Goal: Transaction & Acquisition: Purchase product/service

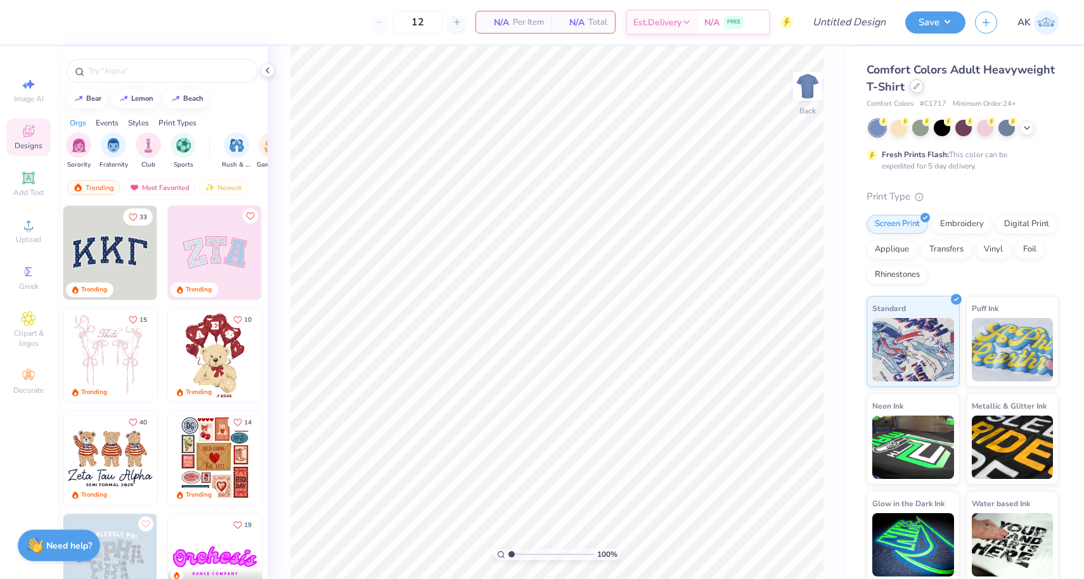
click at [914, 87] on icon at bounding box center [916, 86] width 6 height 6
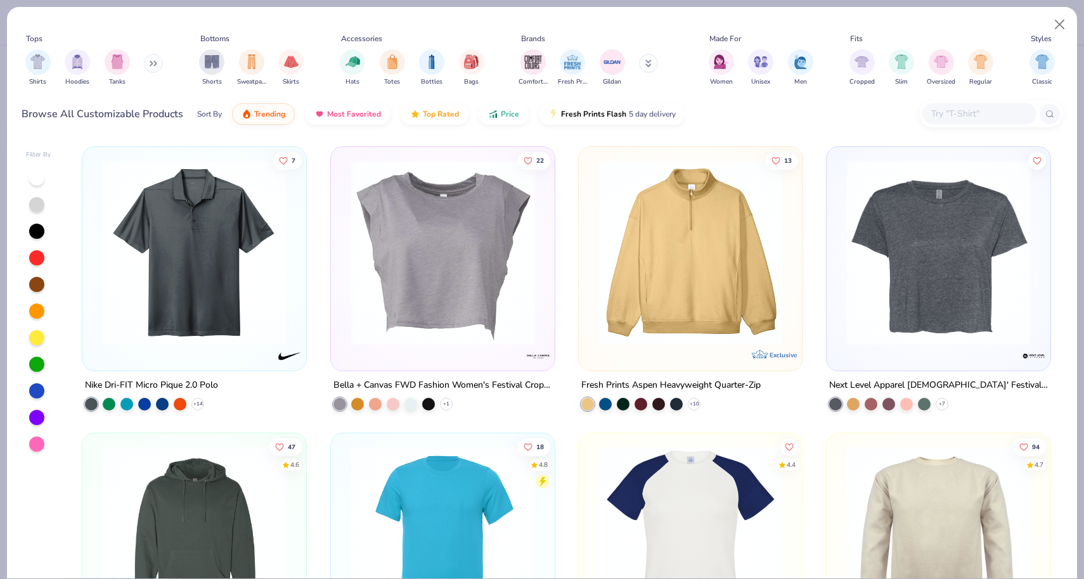
click at [956, 117] on input "text" at bounding box center [979, 113] width 98 height 15
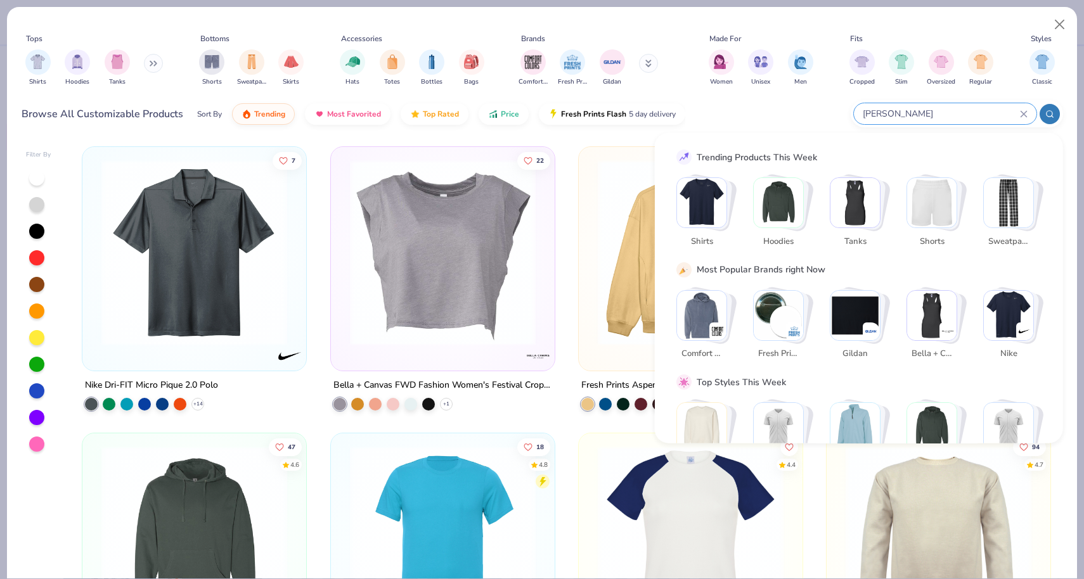
type input "maroon"
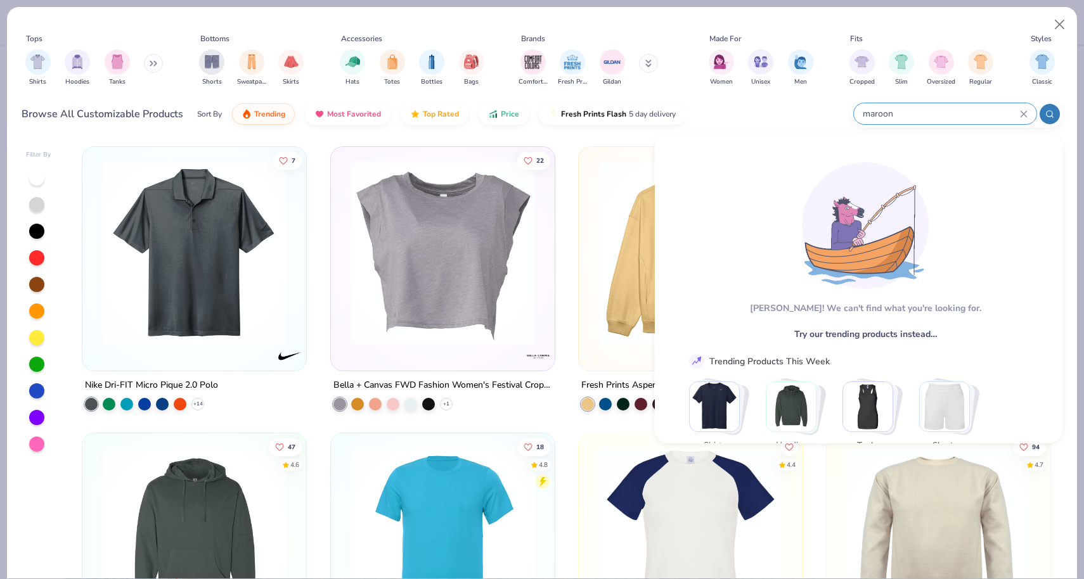
click at [1024, 108] on div "maroon" at bounding box center [945, 113] width 183 height 21
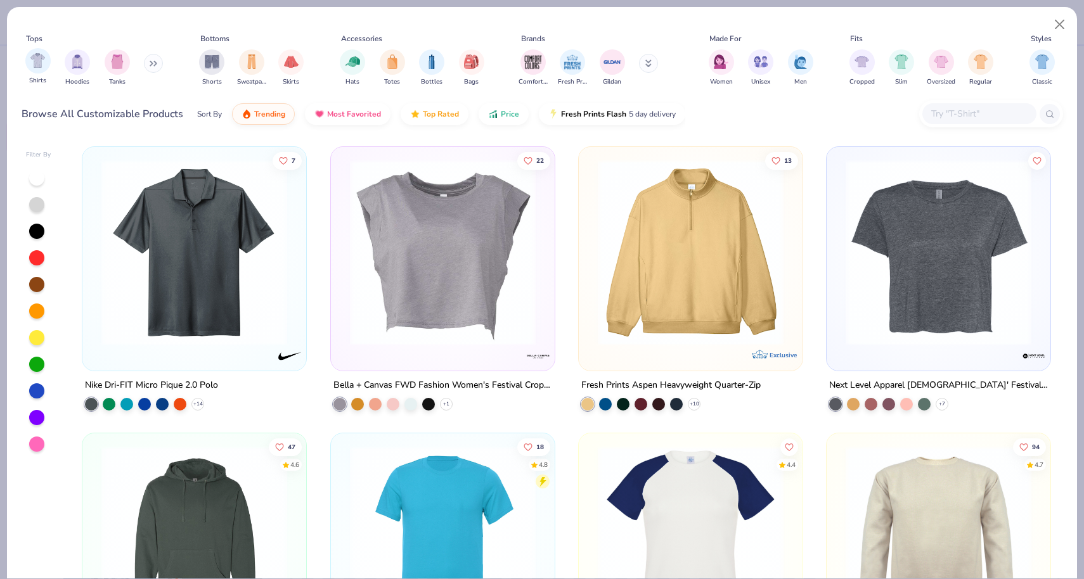
click at [48, 68] on div "Shirts" at bounding box center [37, 66] width 25 height 37
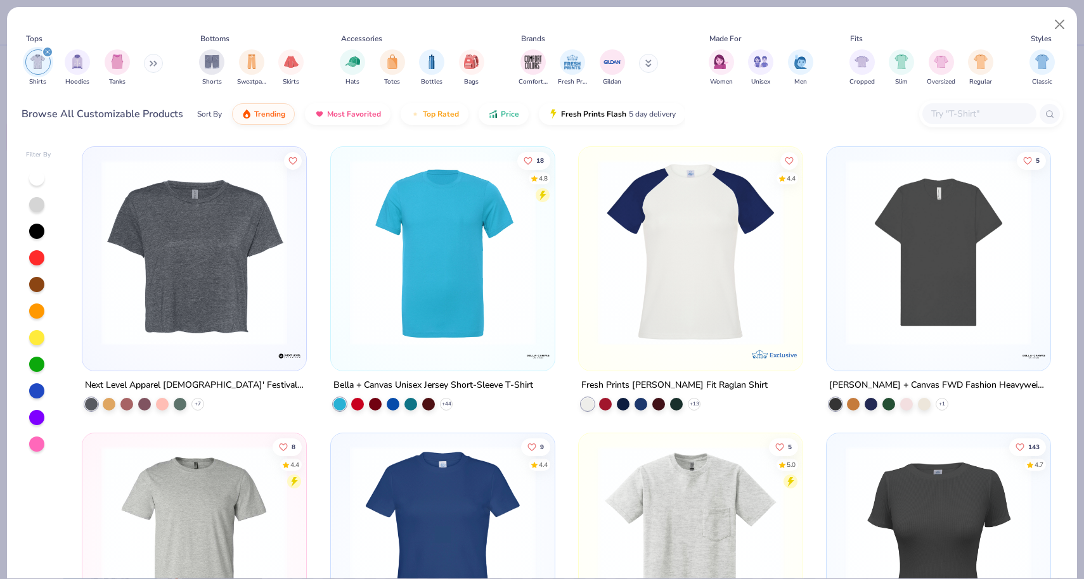
click at [431, 354] on div at bounding box center [442, 255] width 211 height 205
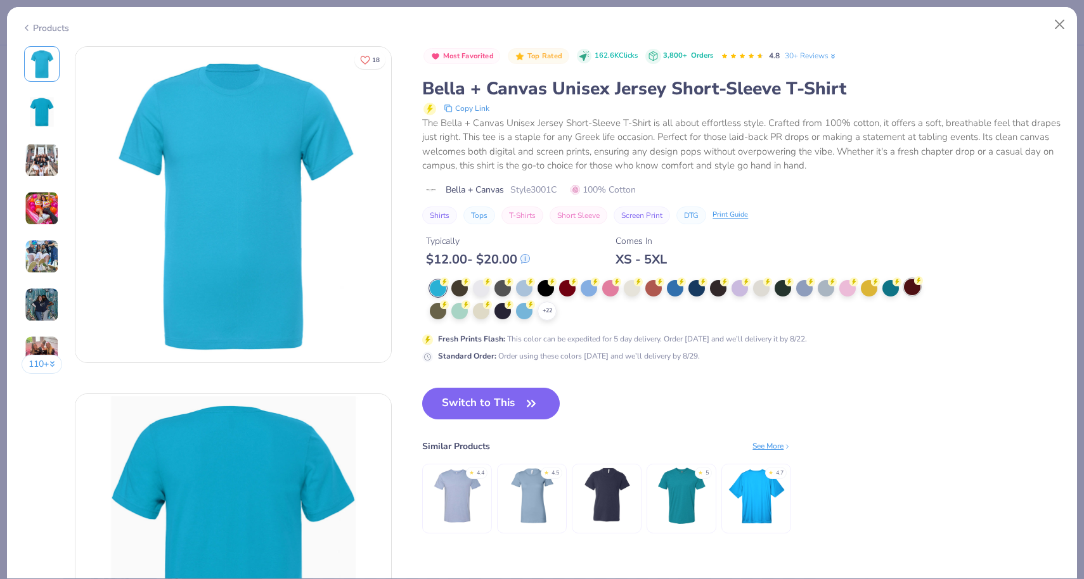
click at [449, 283] on circle at bounding box center [444, 282] width 9 height 9
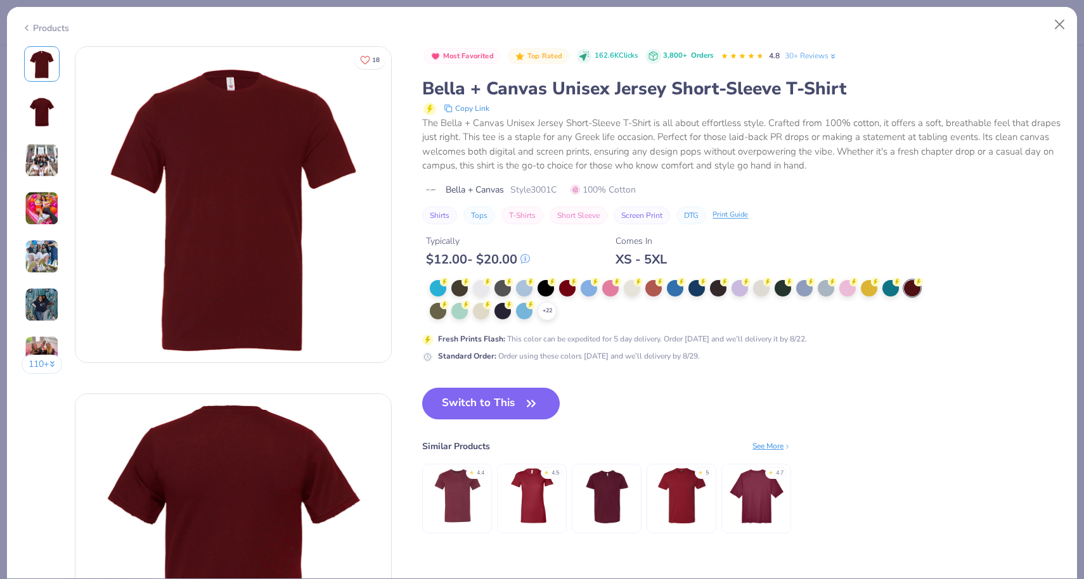
click at [39, 169] on img at bounding box center [42, 160] width 34 height 34
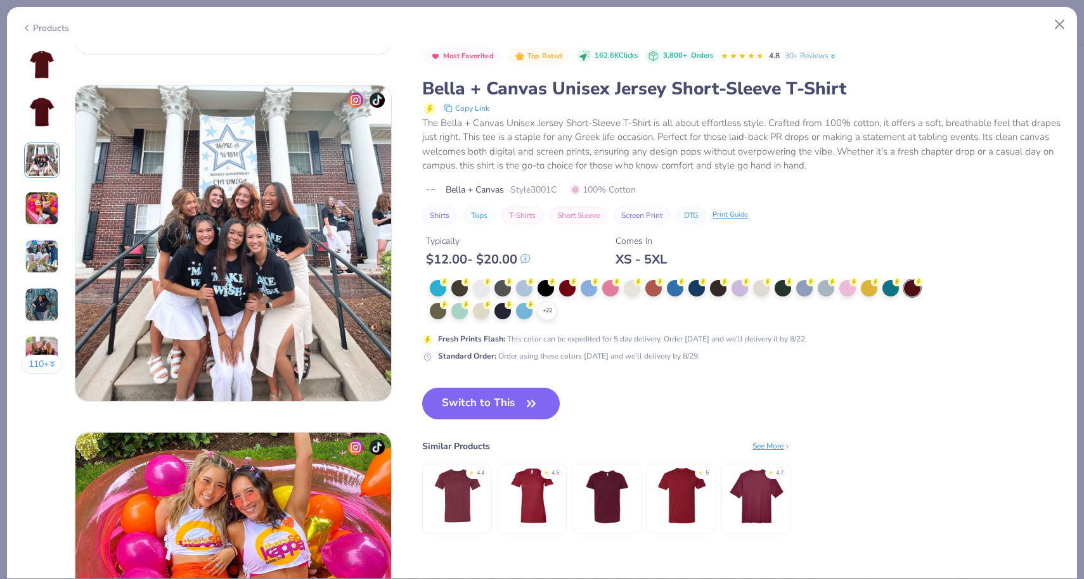
scroll to position [695, 0]
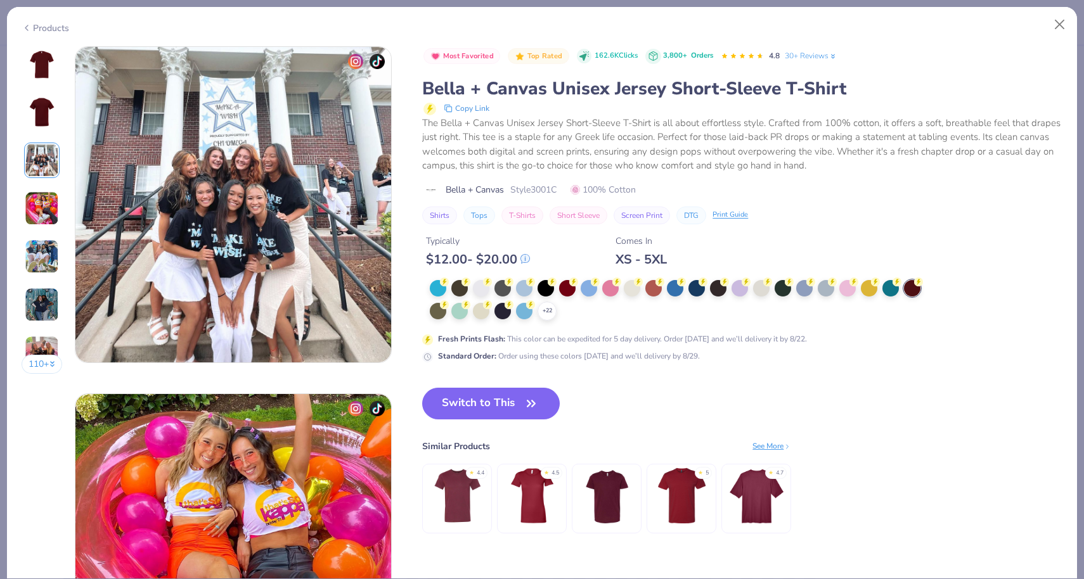
click at [35, 67] on img at bounding box center [42, 64] width 30 height 30
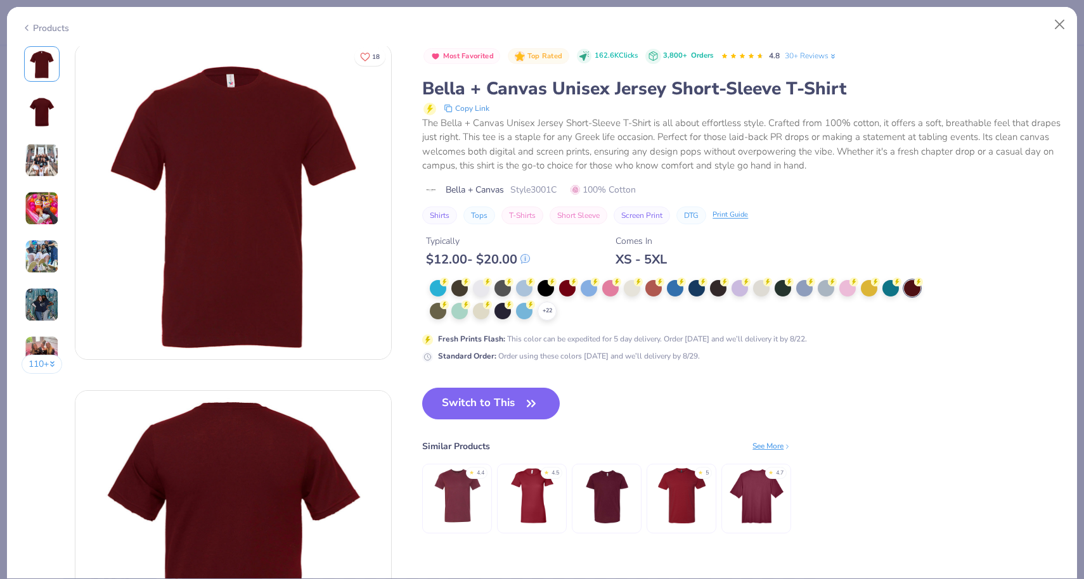
scroll to position [0, 0]
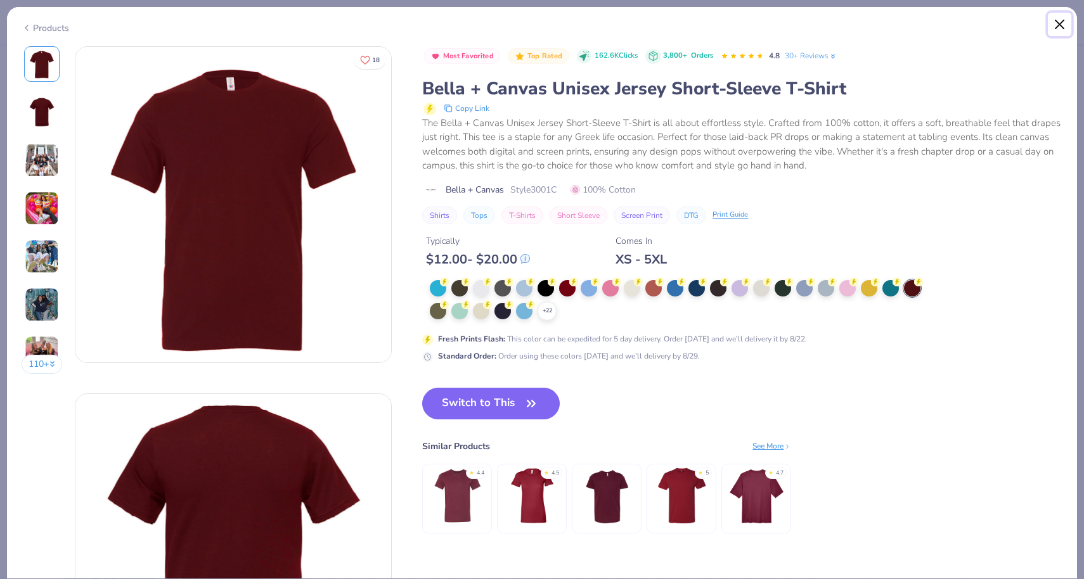
click at [1065, 23] on button "Close" at bounding box center [1060, 25] width 24 height 24
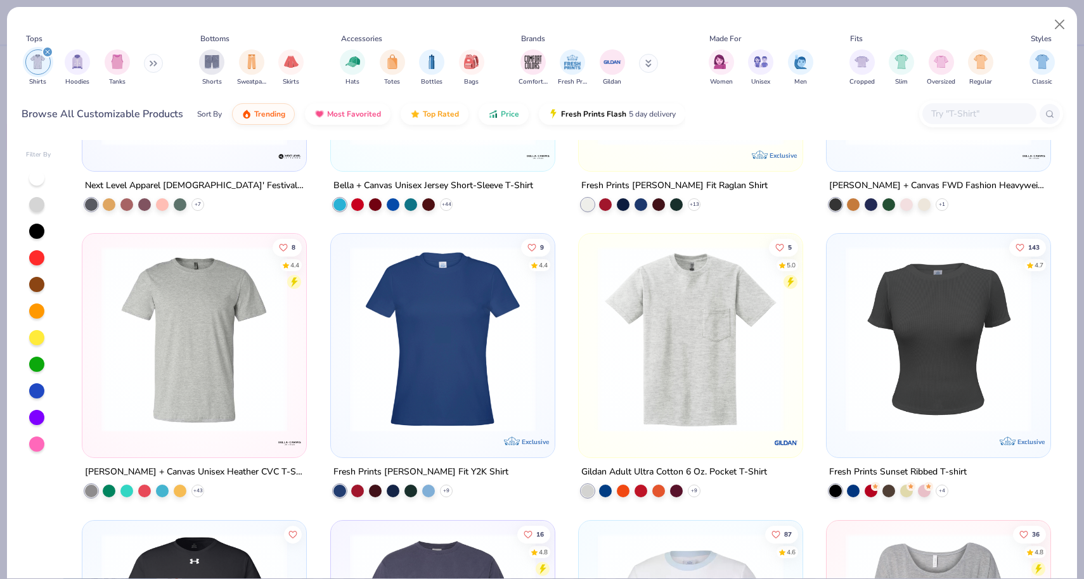
scroll to position [203, 0]
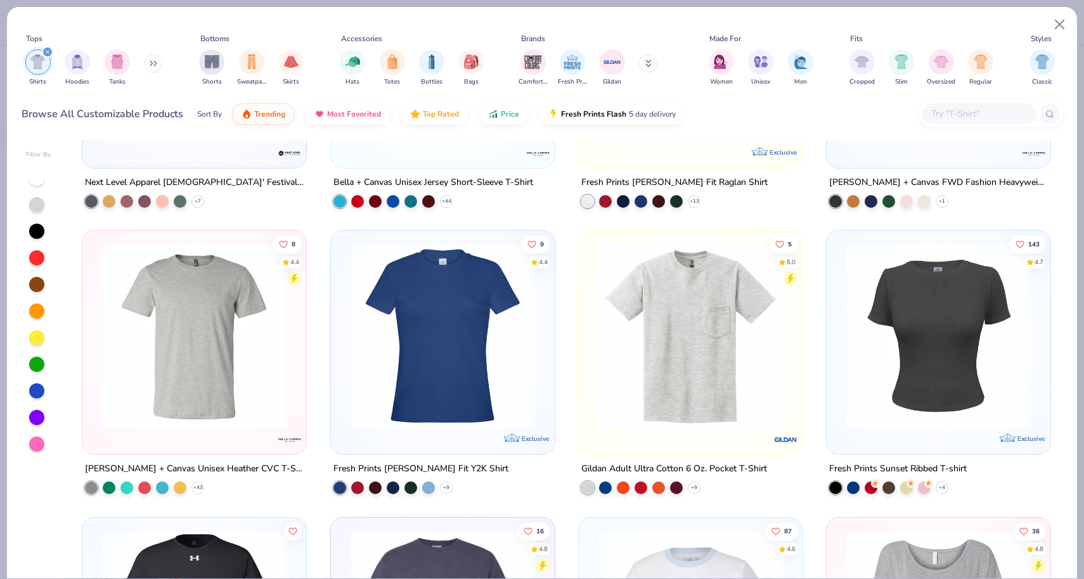
click at [240, 376] on img at bounding box center [194, 336] width 198 height 186
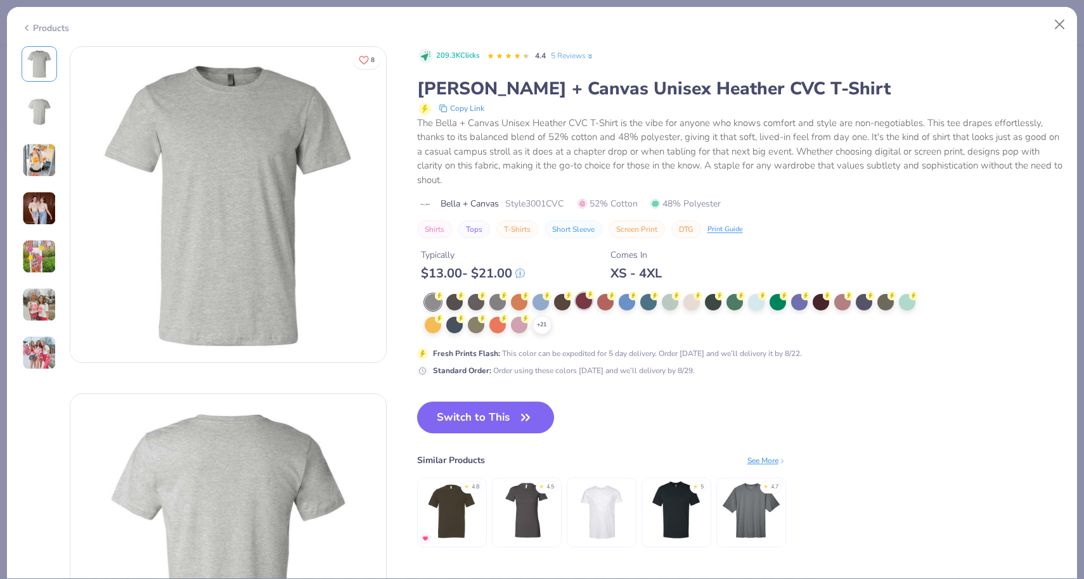
click at [580, 294] on div at bounding box center [584, 301] width 16 height 16
